Goal: Navigation & Orientation: Find specific page/section

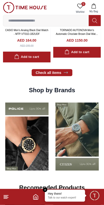
scroll to position [335, 0]
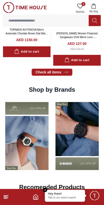
click at [56, 133] on img at bounding box center [77, 136] width 48 height 74
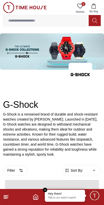
click at [73, 152] on p "G-Shock is a renowned brand of durable and shock-resistant watches created by […" at bounding box center [52, 134] width 98 height 45
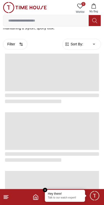
scroll to position [126, 0]
click at [49, 190] on div "Hey there! Talk to our watch expert!" at bounding box center [65, 195] width 40 height 12
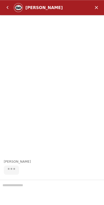
scroll to position [49, 0]
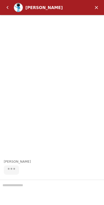
click at [93, 6] on em "Minimize" at bounding box center [96, 8] width 10 height 10
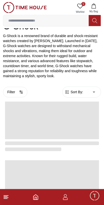
scroll to position [78, 0]
click at [37, 198] on icon "Home" at bounding box center [36, 197] width 6 height 6
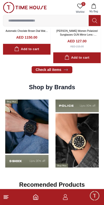
scroll to position [338, 0]
click at [51, 162] on img at bounding box center [27, 133] width 48 height 74
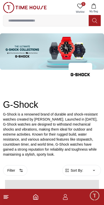
click at [40, 134] on p "G-Shock is a renowned brand of durable and shock-resistant watches created by […" at bounding box center [52, 134] width 98 height 45
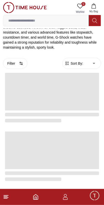
scroll to position [107, 0]
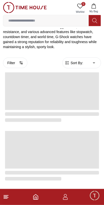
click at [79, 101] on span at bounding box center [52, 91] width 94 height 38
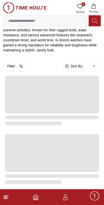
click at [8, 197] on line at bounding box center [6, 197] width 5 height 0
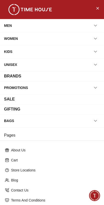
click at [95, 9] on button "Close Menu" at bounding box center [97, 8] width 8 height 8
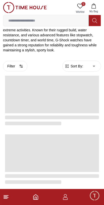
click at [38, 194] on icon "Home" at bounding box center [36, 197] width 6 height 6
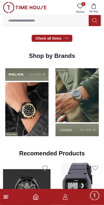
scroll to position [369, 0]
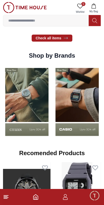
click at [51, 100] on img at bounding box center [27, 102] width 48 height 74
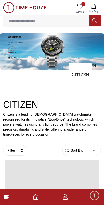
click at [38, 196] on icon "Home" at bounding box center [35, 196] width 5 height 5
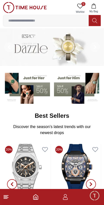
click at [47, 91] on img at bounding box center [26, 87] width 47 height 33
